Goal: Task Accomplishment & Management: Manage account settings

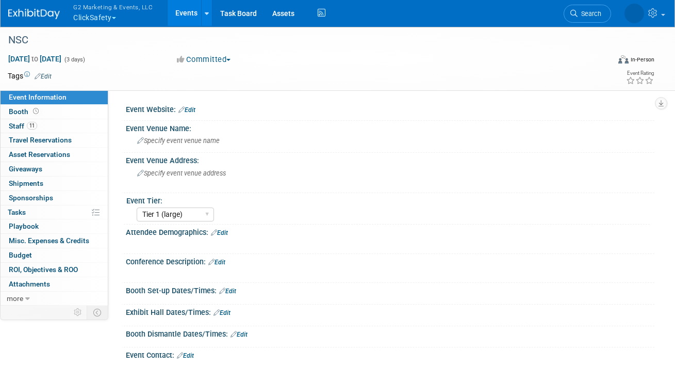
select select "Tier 1 (large)"
click at [48, 112] on link "Booth" at bounding box center [54, 112] width 107 height 14
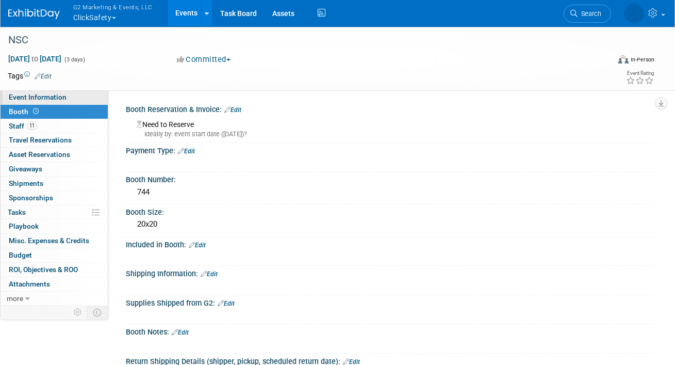
click at [36, 98] on span "Event Information" at bounding box center [38, 97] width 58 height 8
select select "Tier 1 (large)"
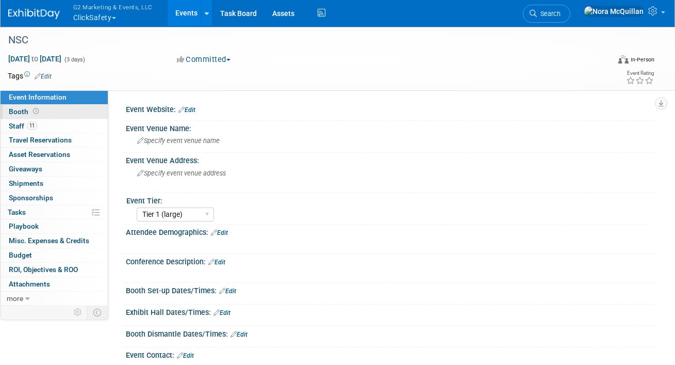
click at [41, 109] on link "Booth" at bounding box center [54, 112] width 107 height 14
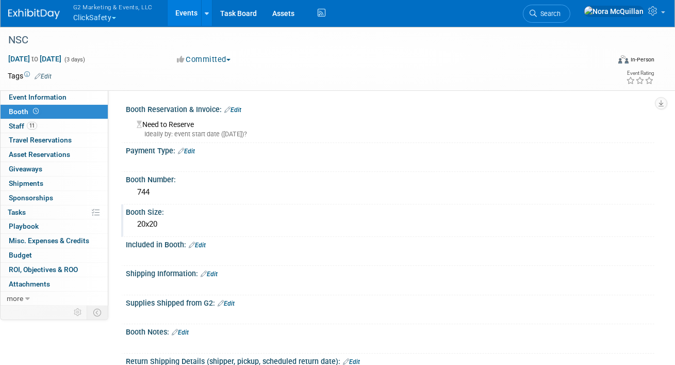
scroll to position [137, 0]
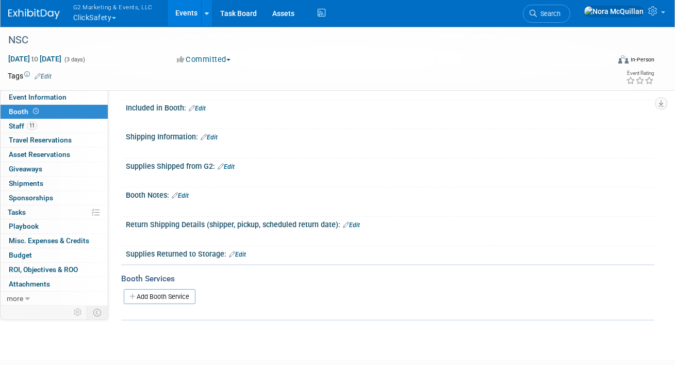
click at [212, 136] on link "Edit" at bounding box center [209, 137] width 17 height 7
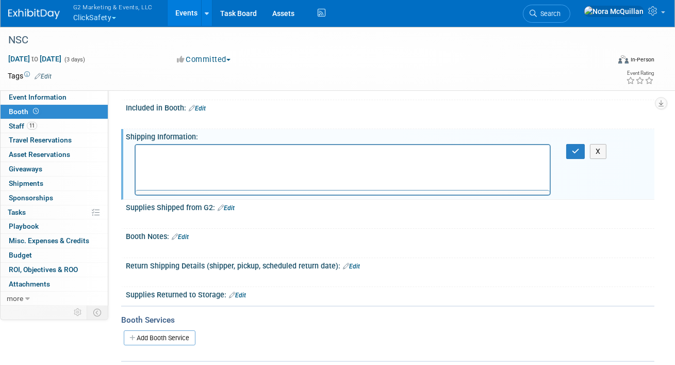
scroll to position [0, 0]
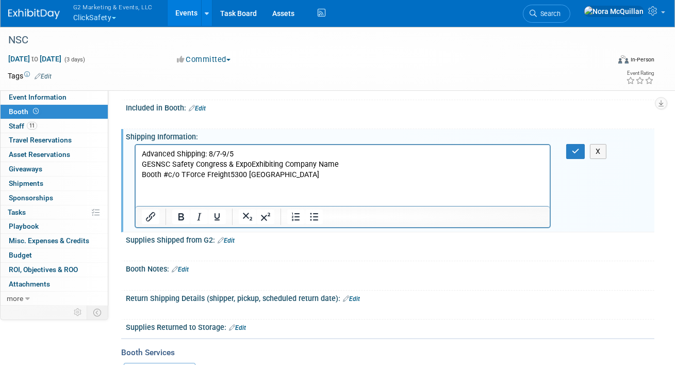
click at [155, 166] on p "GESNSC Safety Congress & ExpoExhibiting Company Name Booth #c/o TForce Freight5…" at bounding box center [342, 169] width 402 height 21
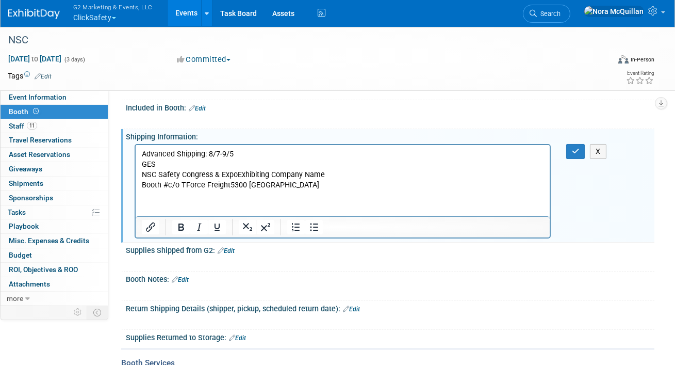
click at [235, 174] on p "NSC Safety Congress & ExpoExhibiting Company Name Booth #c/o TForce Freight5300…" at bounding box center [342, 179] width 402 height 21
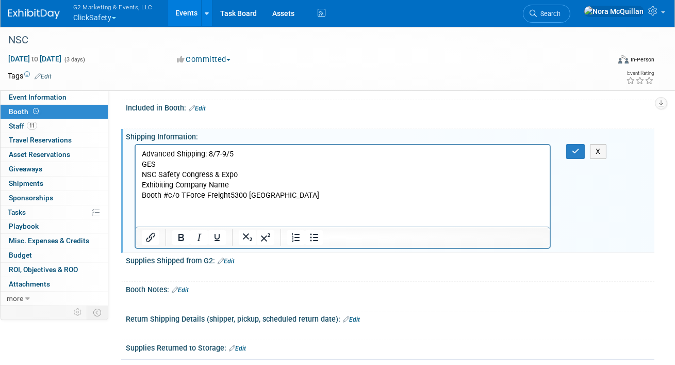
click at [168, 196] on p "Exhibiting Company Name Booth #c/o TForce Freight5300 [GEOGRAPHIC_DATA][STREET_…" at bounding box center [342, 189] width 402 height 21
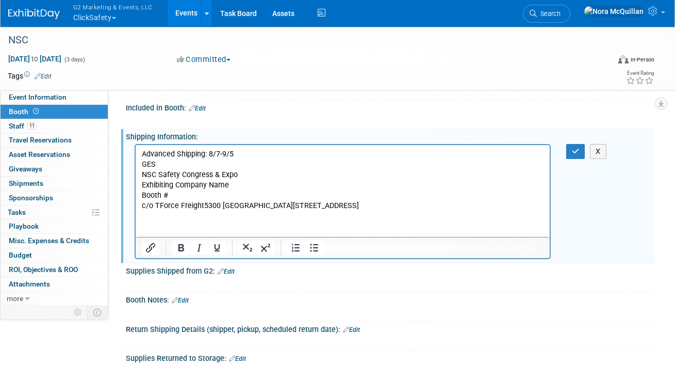
click at [203, 205] on p "c/o TForce Freight5300 [GEOGRAPHIC_DATA][STREET_ADDRESS]" at bounding box center [342, 205] width 402 height 10
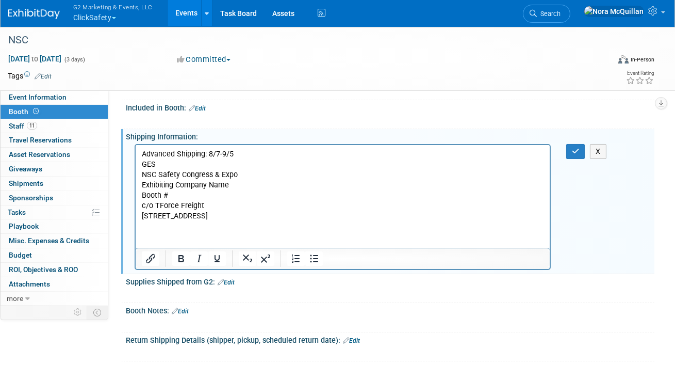
click at [217, 216] on p "[STREET_ADDRESS]" at bounding box center [342, 215] width 402 height 10
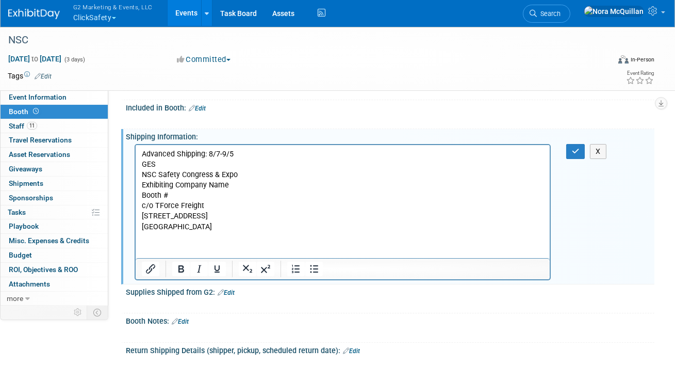
click at [230, 227] on p "[GEOGRAPHIC_DATA]" at bounding box center [342, 226] width 402 height 10
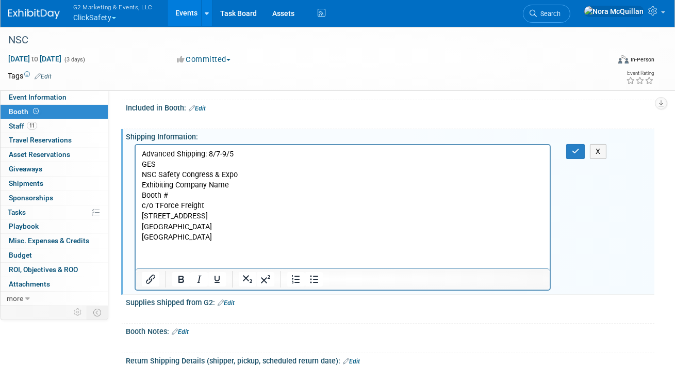
click at [269, 237] on p "[GEOGRAPHIC_DATA]" at bounding box center [342, 237] width 402 height 10
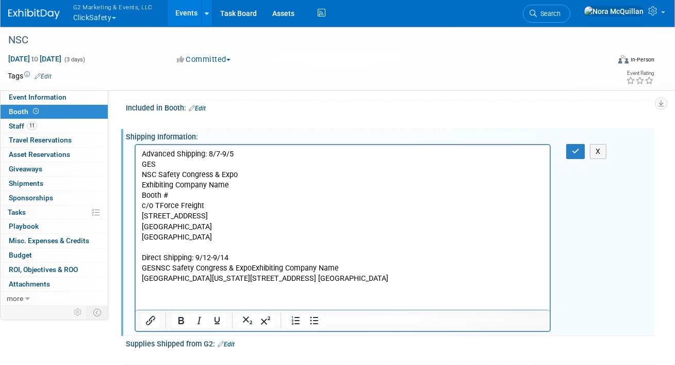
click at [155, 270] on p "GESNSC Safety Congress & ExpoExhibiting Company Name Booth #[US_STATE][GEOGRAPH…" at bounding box center [342, 272] width 402 height 21
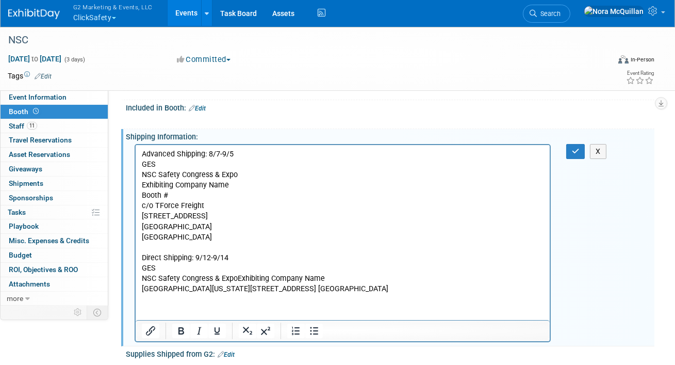
click at [235, 280] on p "NSC Safety Congress & ExpoExhibiting Company Name Booth #[US_STATE][GEOGRAPHIC_…" at bounding box center [342, 283] width 402 height 21
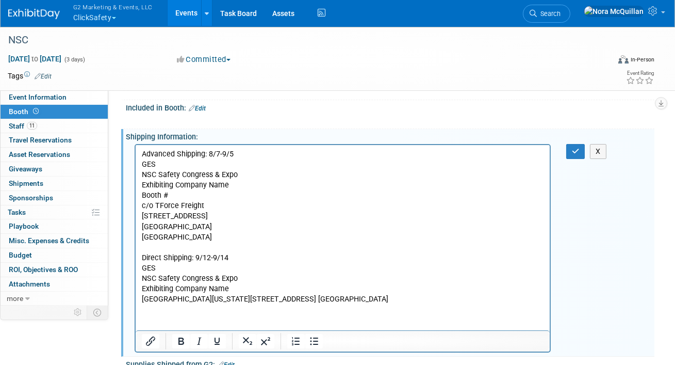
click at [168, 300] on p "Exhibiting Company Name Booth #[US_STATE][GEOGRAPHIC_DATA][STREET_ADDRESS] [GEO…" at bounding box center [342, 293] width 402 height 21
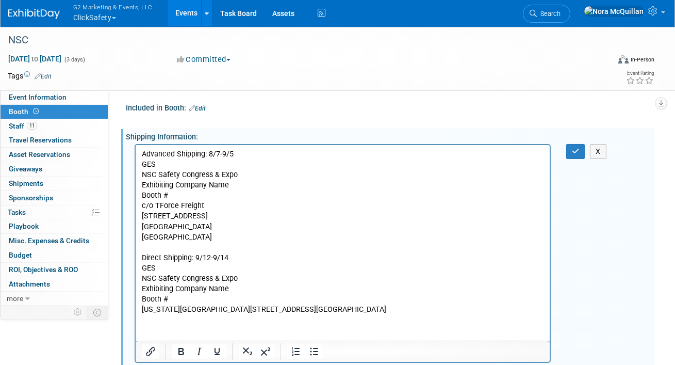
click at [235, 308] on p "[US_STATE][GEOGRAPHIC_DATA][STREET_ADDRESS][GEOGRAPHIC_DATA]" at bounding box center [342, 309] width 402 height 10
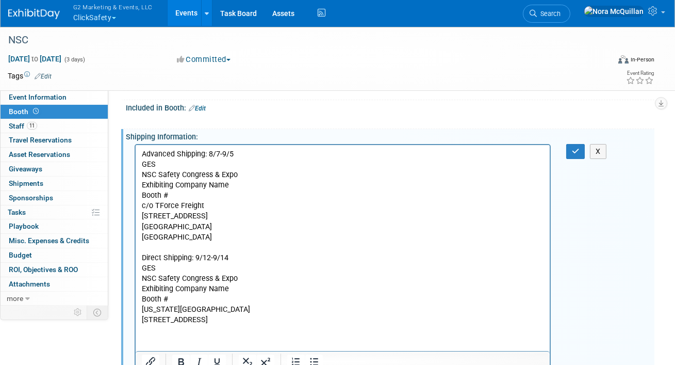
click at [192, 319] on p "[STREET_ADDRESS]" at bounding box center [342, 319] width 402 height 10
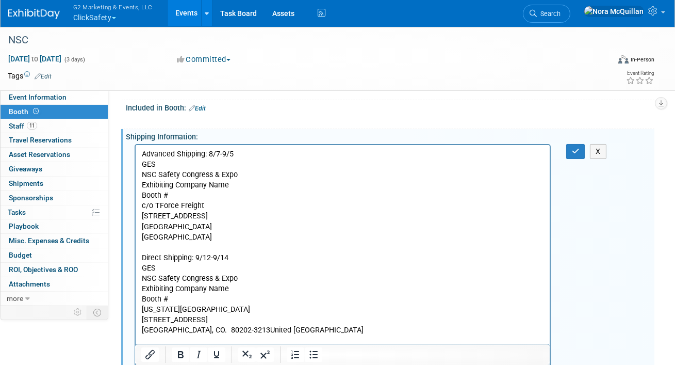
click at [223, 330] on p "[GEOGRAPHIC_DATA], CO. 80202-3213United [GEOGRAPHIC_DATA]" at bounding box center [342, 329] width 402 height 10
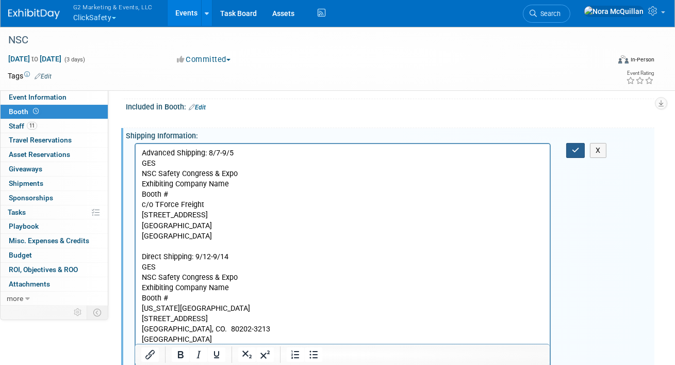
click at [575, 153] on button "button" at bounding box center [575, 150] width 19 height 15
